Goal: Information Seeking & Learning: Learn about a topic

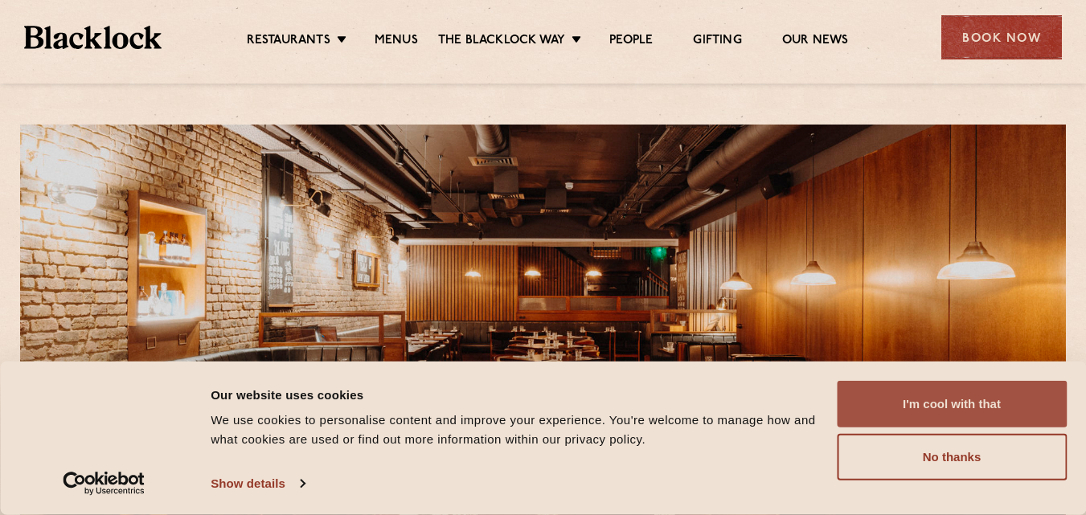
click at [934, 410] on button "I'm cool with that" at bounding box center [951, 404] width 230 height 47
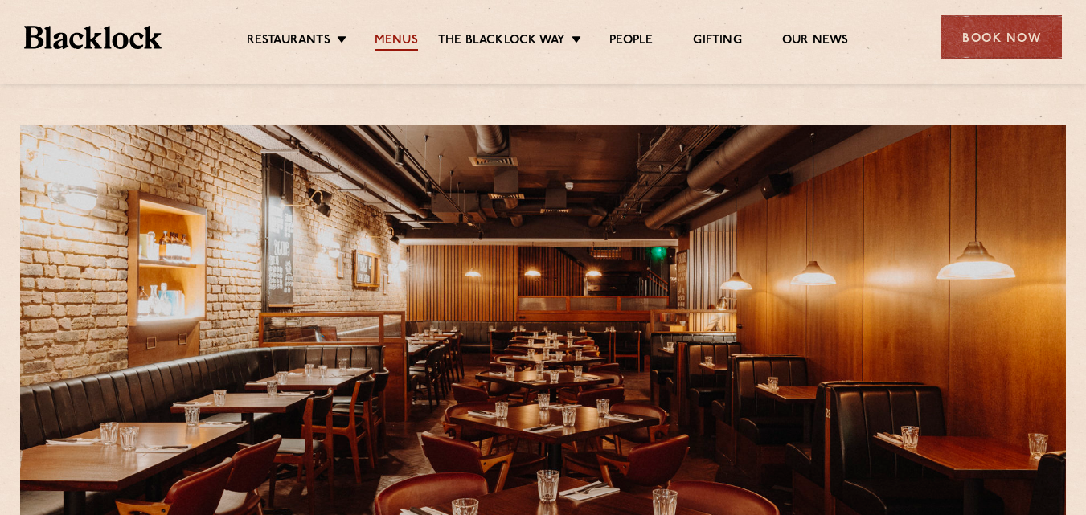
click at [392, 37] on link "Menus" at bounding box center [395, 42] width 43 height 18
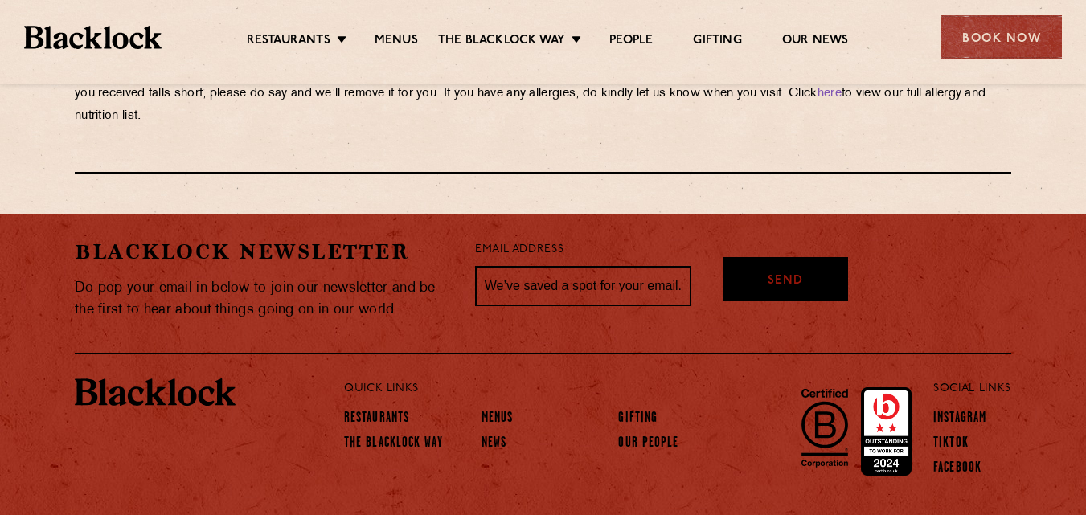
scroll to position [2950, 0]
